Goal: Task Accomplishment & Management: Understand process/instructions

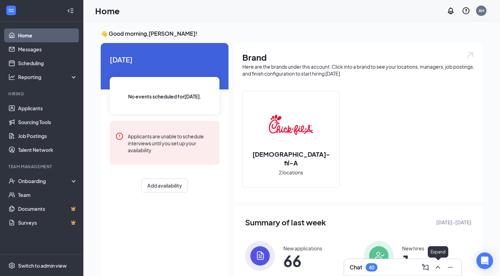
click at [437, 266] on icon "ChevronUp" at bounding box center [438, 268] width 8 height 8
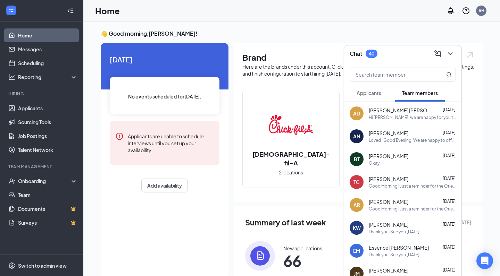
click at [377, 100] on button "Applicants" at bounding box center [369, 92] width 39 height 17
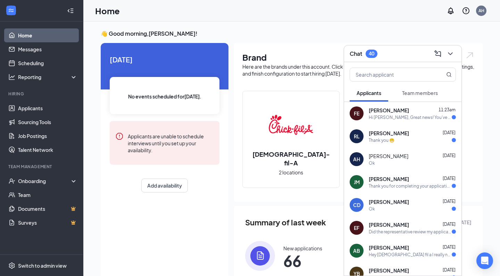
click at [414, 91] on span "Team members" at bounding box center [420, 93] width 36 height 6
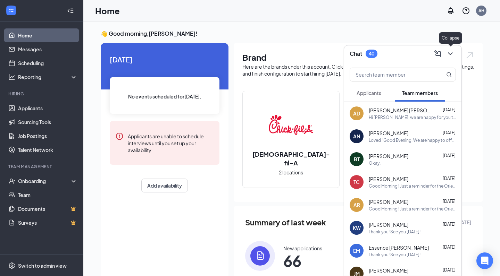
click at [450, 56] on icon "ChevronDown" at bounding box center [450, 54] width 8 height 8
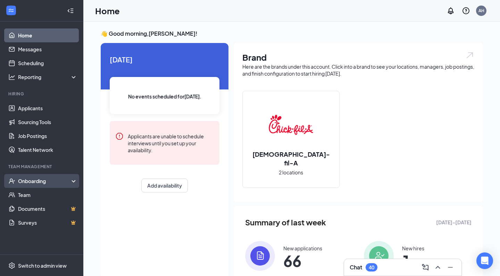
click at [43, 184] on div "Onboarding" at bounding box center [44, 181] width 53 height 7
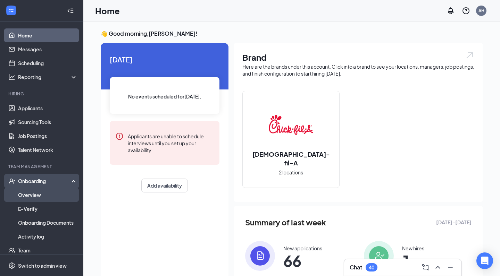
click at [42, 198] on link "Overview" at bounding box center [47, 195] width 59 height 14
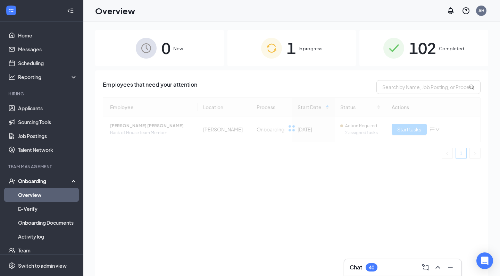
click at [264, 55] on img at bounding box center [271, 48] width 21 height 21
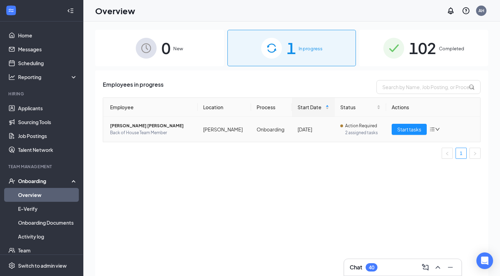
click at [138, 132] on span "Back of House Team Member" at bounding box center [151, 133] width 82 height 7
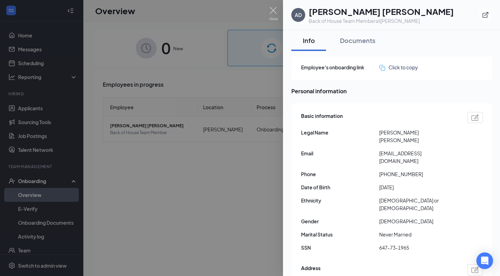
click at [219, 195] on div at bounding box center [250, 138] width 500 height 276
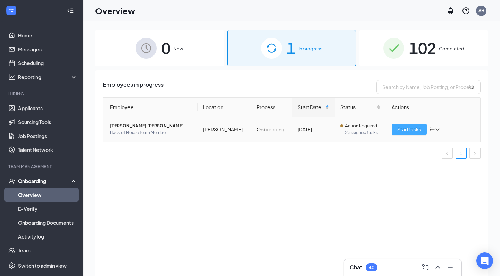
click at [408, 129] on span "Start tasks" at bounding box center [409, 130] width 24 height 8
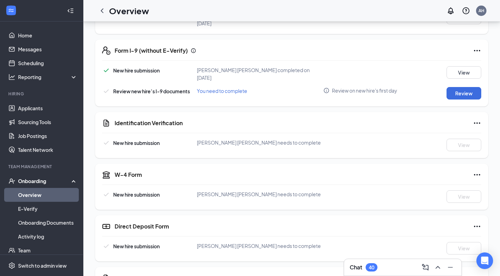
scroll to position [145, 0]
